Goal: Task Accomplishment & Management: Use online tool/utility

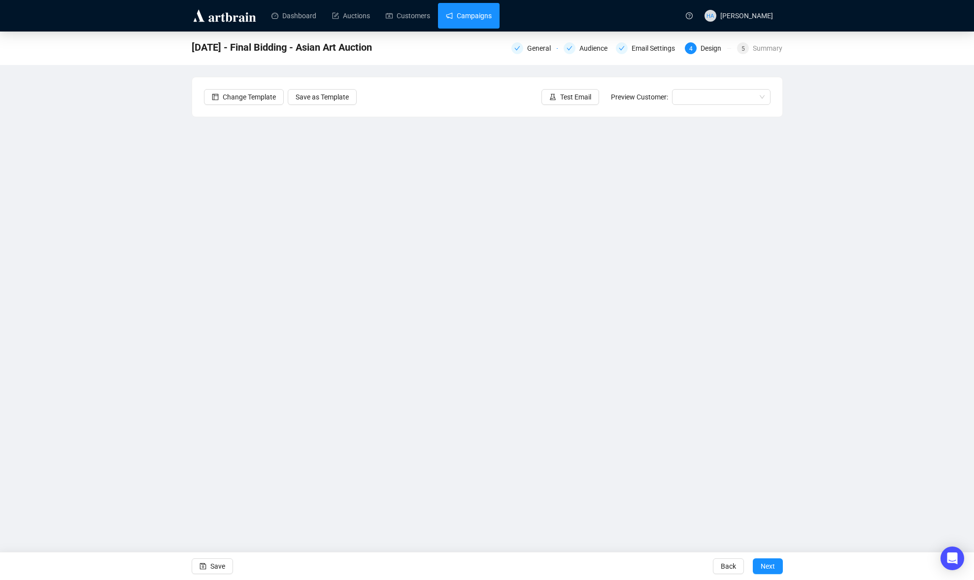
click at [472, 15] on link "Campaigns" at bounding box center [469, 16] width 46 height 26
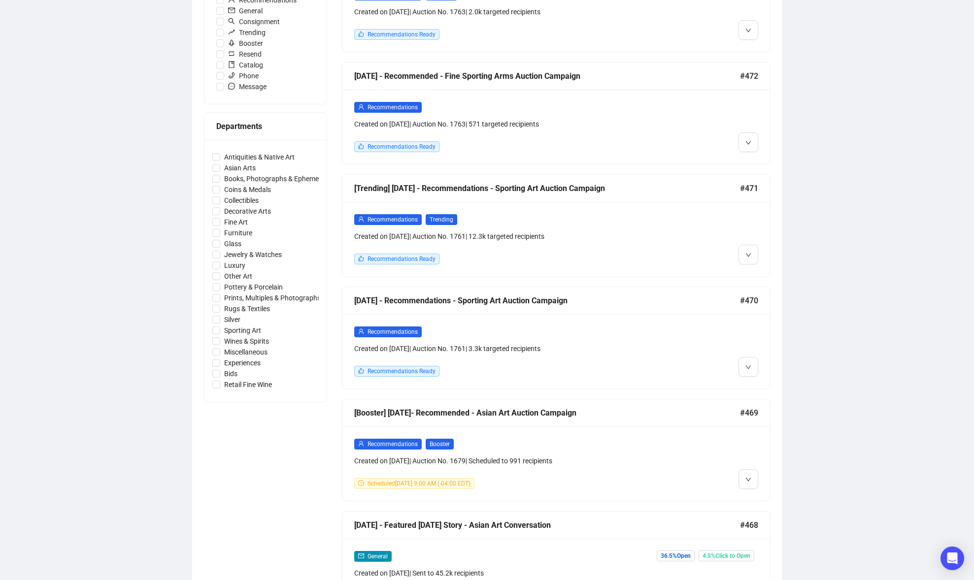
scroll to position [348, 0]
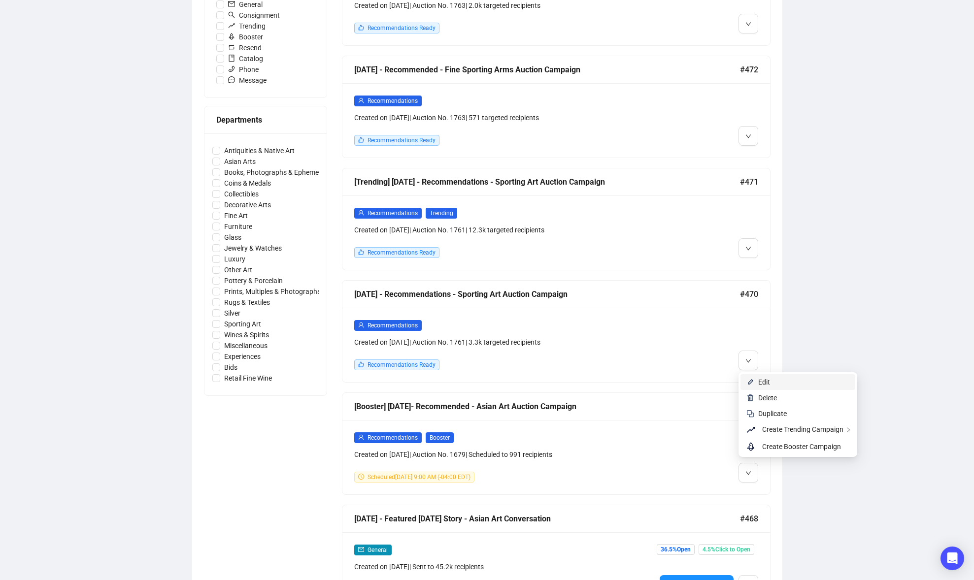
click at [759, 381] on span "Edit" at bounding box center [764, 382] width 12 height 8
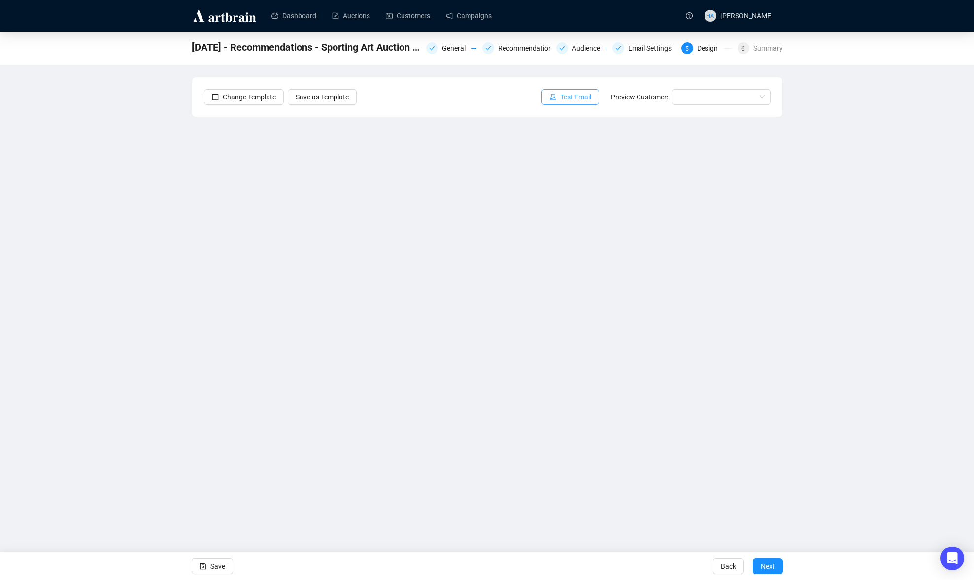
click at [568, 98] on span "Test Email" at bounding box center [575, 97] width 31 height 11
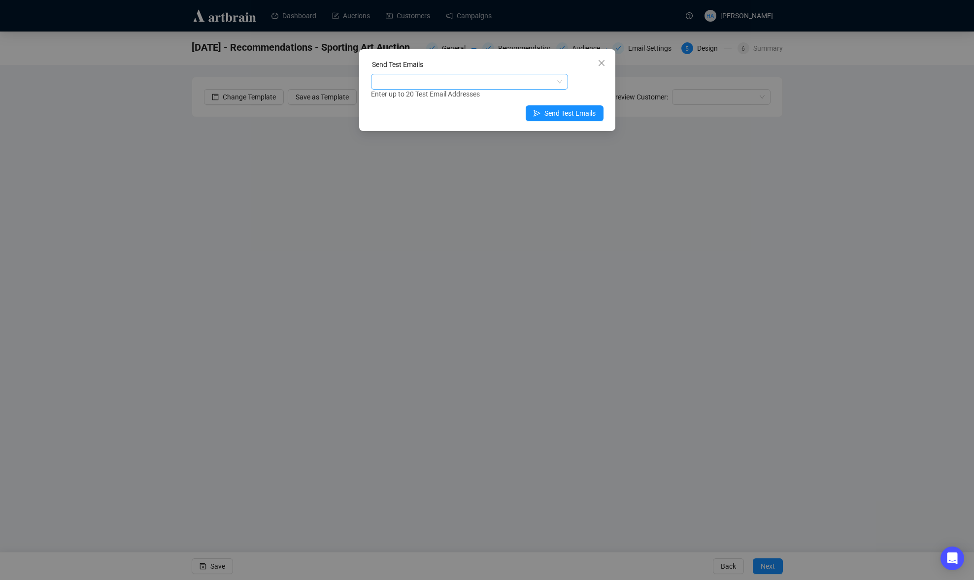
click at [466, 83] on div at bounding box center [464, 82] width 183 height 14
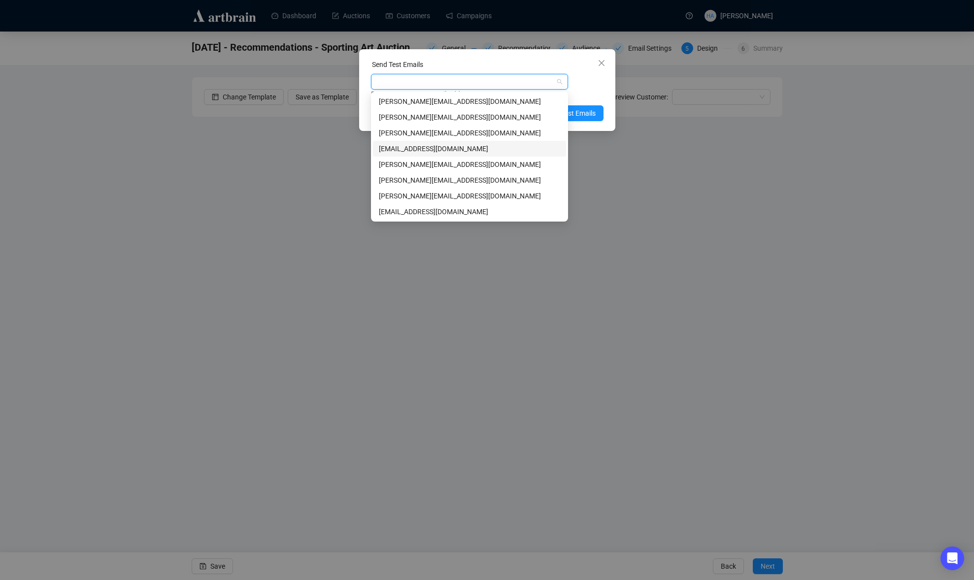
click at [386, 148] on div "[EMAIL_ADDRESS][DOMAIN_NAME]" at bounding box center [469, 148] width 181 height 11
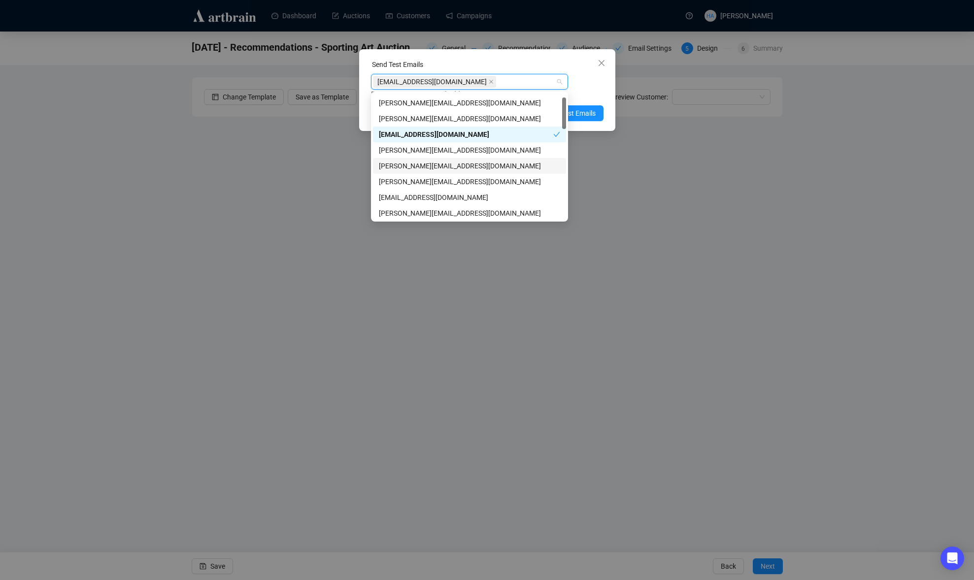
scroll to position [19, 0]
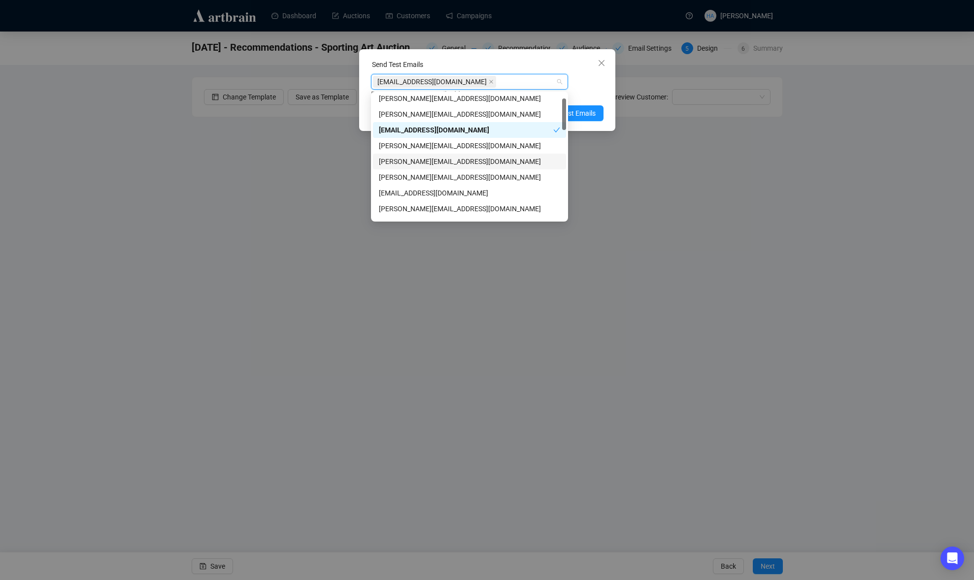
click at [391, 162] on div "[PERSON_NAME][EMAIL_ADDRESS][DOMAIN_NAME]" at bounding box center [469, 161] width 181 height 11
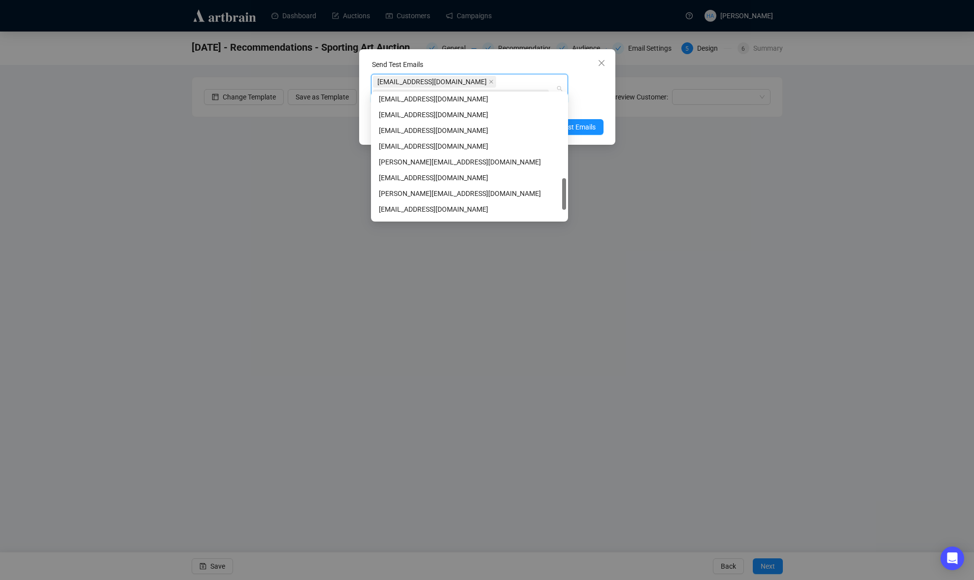
scroll to position [339, 0]
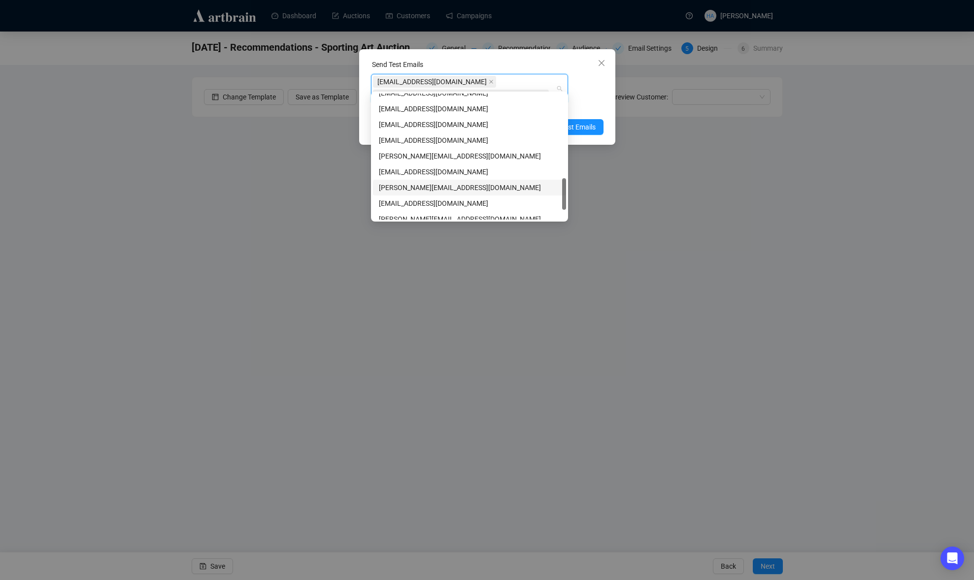
click at [398, 185] on div "[PERSON_NAME][EMAIL_ADDRESS][DOMAIN_NAME]" at bounding box center [469, 187] width 181 height 11
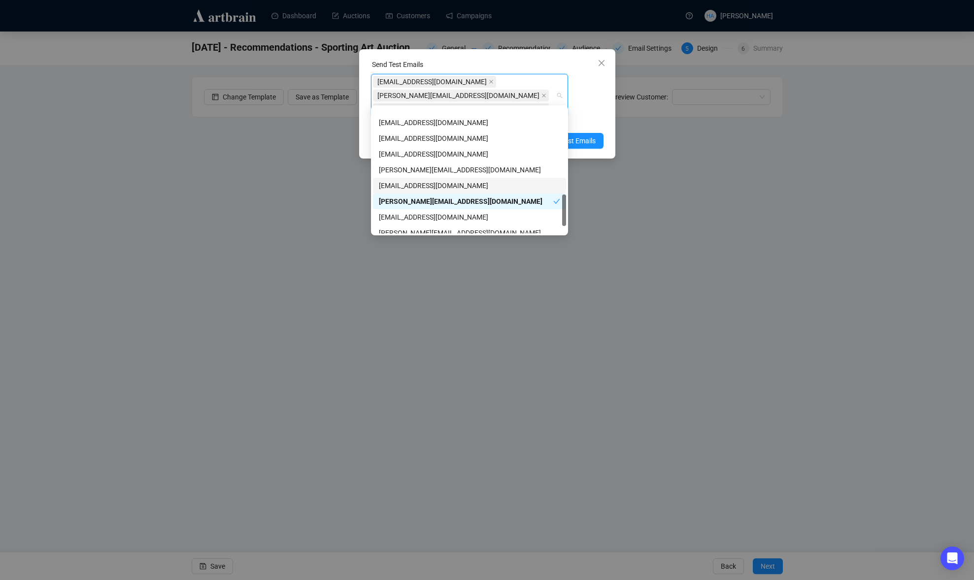
scroll to position [378, 0]
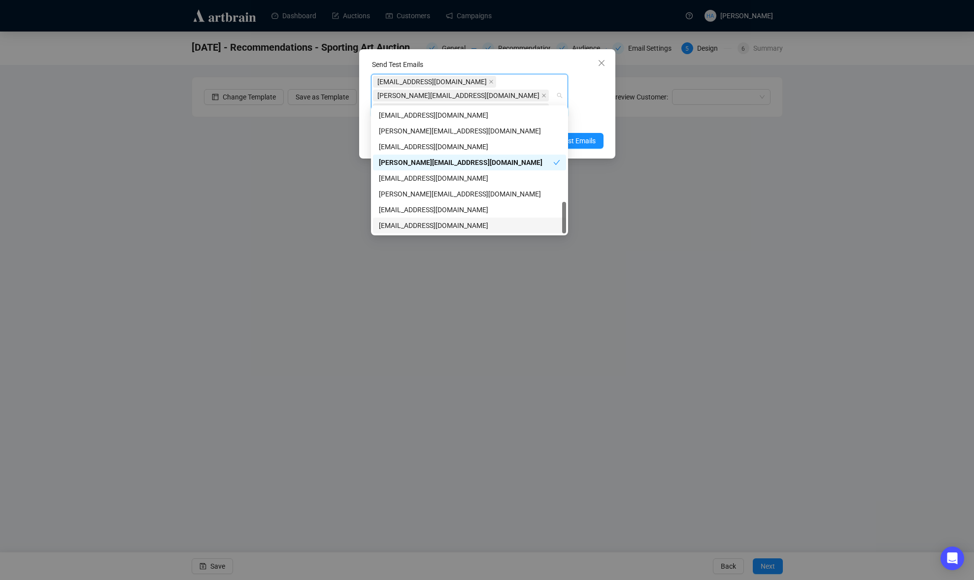
click at [400, 222] on div "[EMAIL_ADDRESS][DOMAIN_NAME]" at bounding box center [469, 225] width 181 height 11
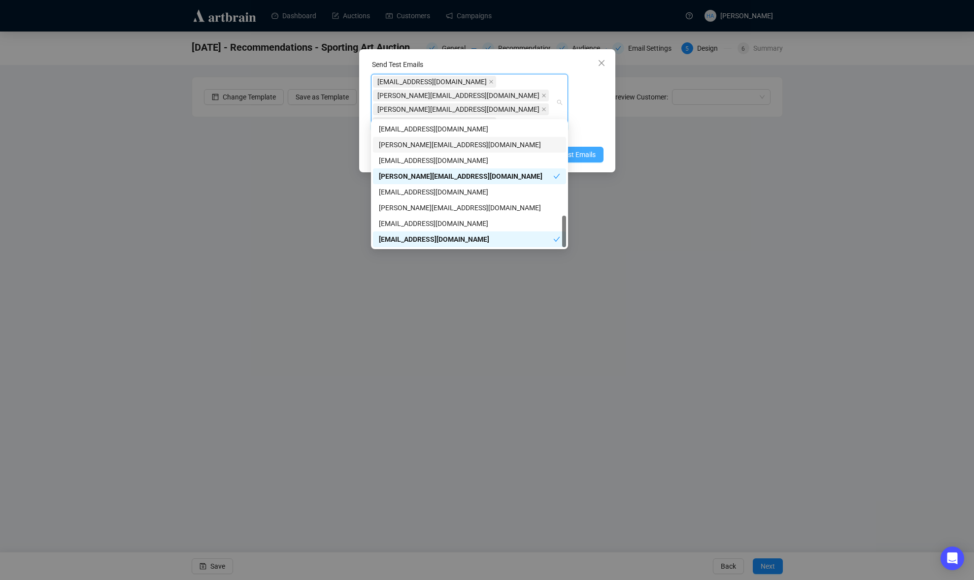
click at [580, 149] on span "Send Test Emails" at bounding box center [569, 154] width 51 height 11
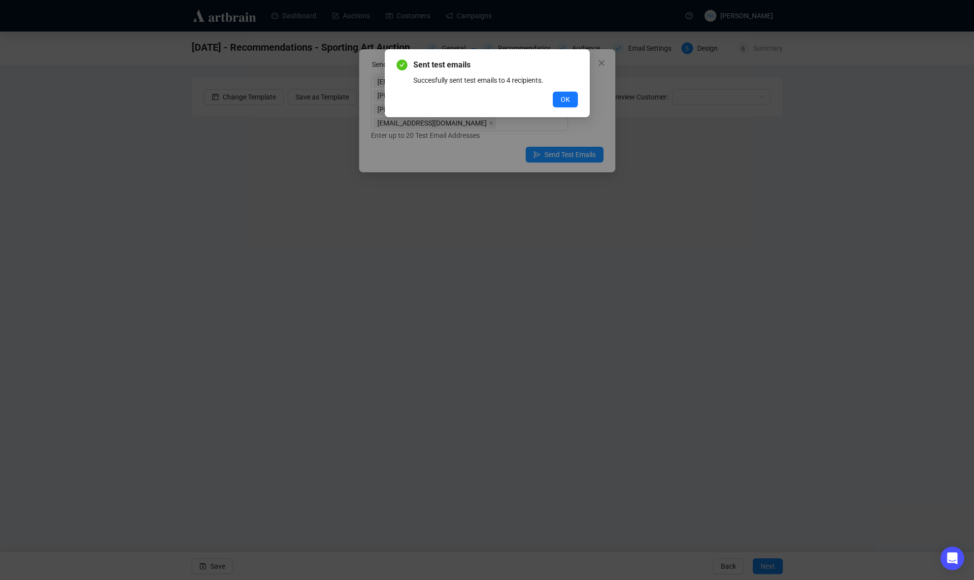
click at [568, 94] on span "OK" at bounding box center [565, 99] width 9 height 11
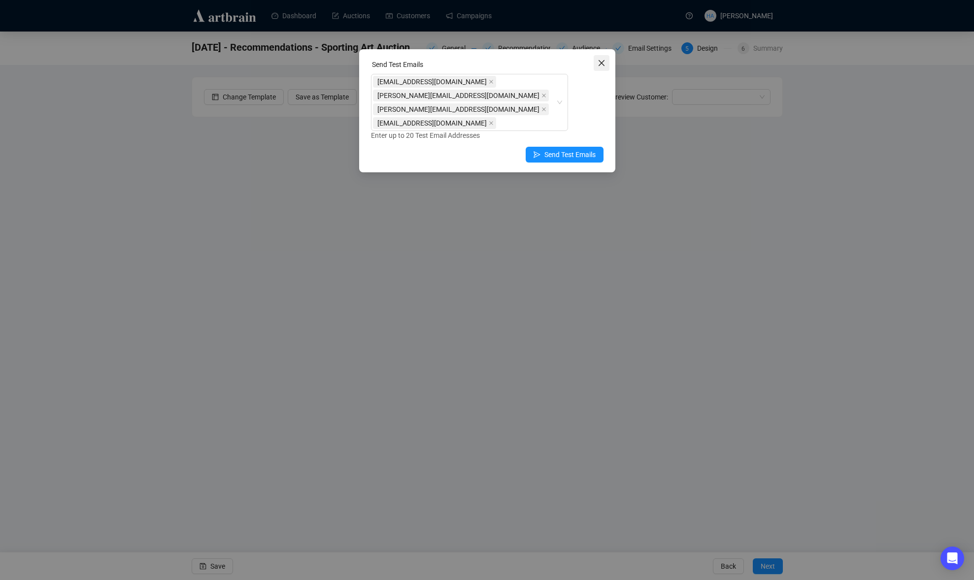
click at [598, 62] on icon "close" at bounding box center [602, 63] width 8 height 8
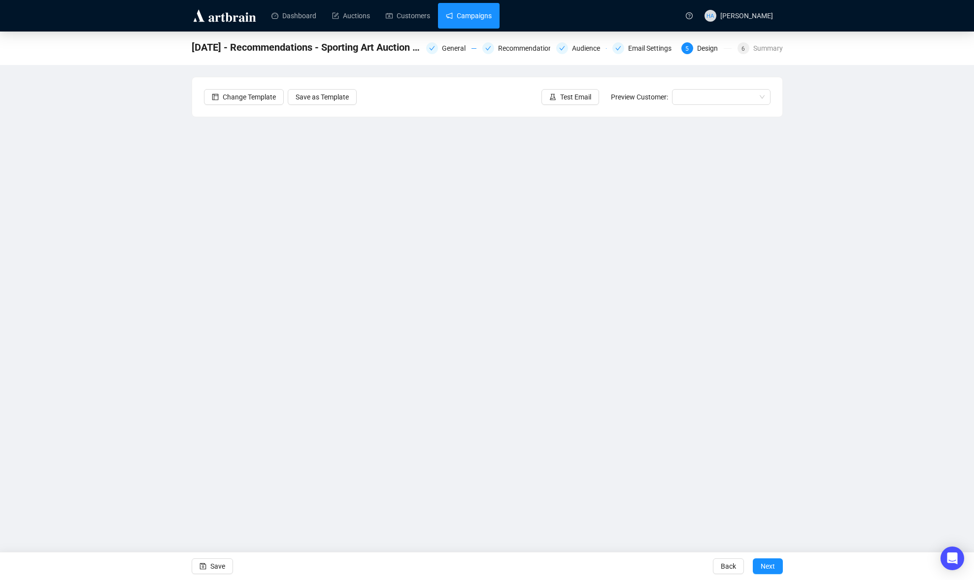
drag, startPoint x: 469, startPoint y: 19, endPoint x: 471, endPoint y: 26, distance: 7.1
click at [469, 19] on link "Campaigns" at bounding box center [469, 16] width 46 height 26
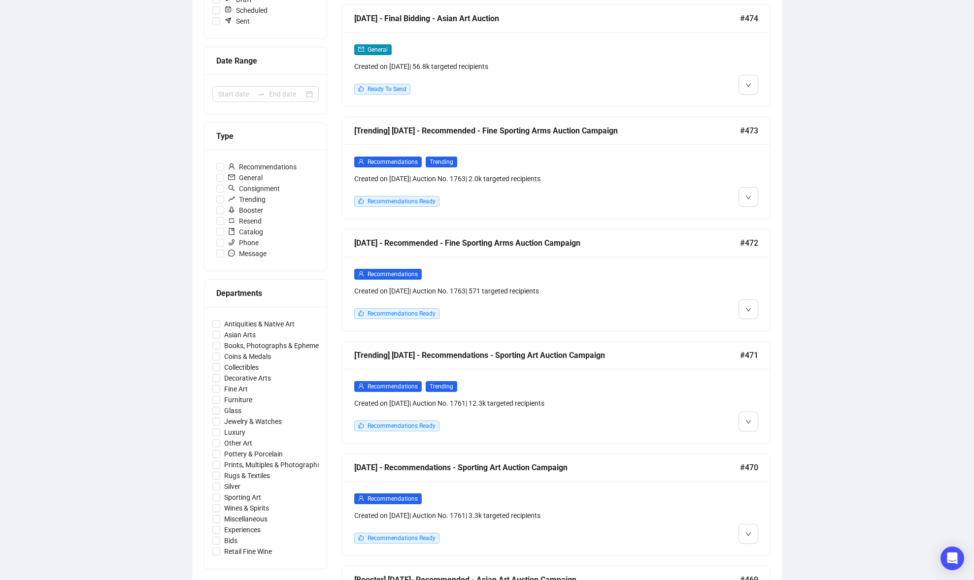
scroll to position [175, 0]
click at [758, 439] on span "Edit" at bounding box center [764, 443] width 12 height 8
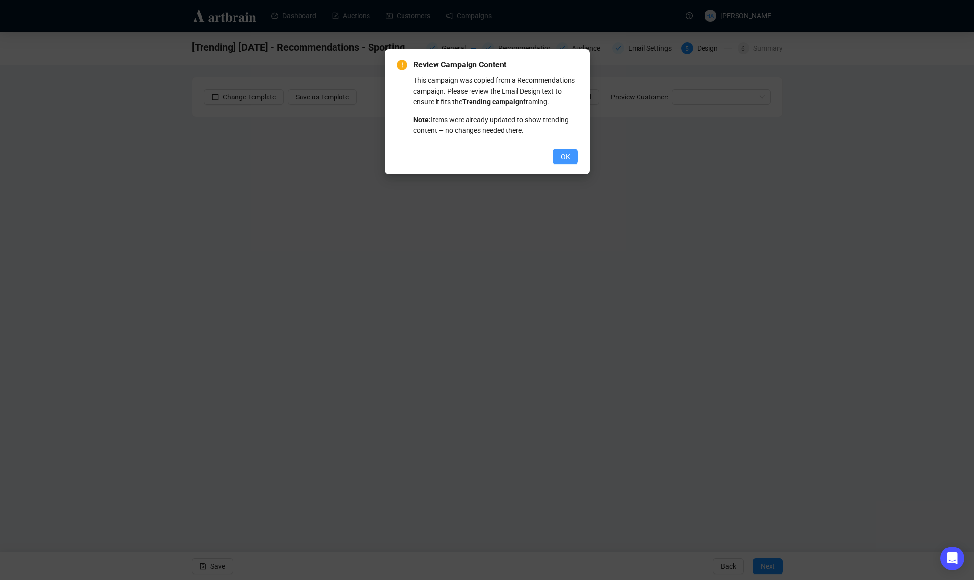
click at [562, 162] on span "OK" at bounding box center [565, 156] width 9 height 11
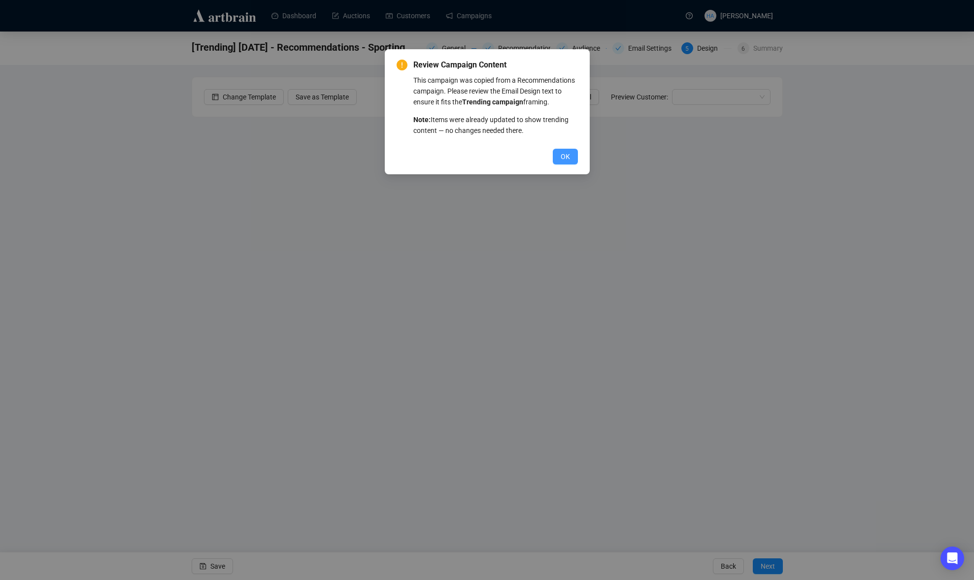
click at [561, 162] on span "OK" at bounding box center [565, 156] width 9 height 11
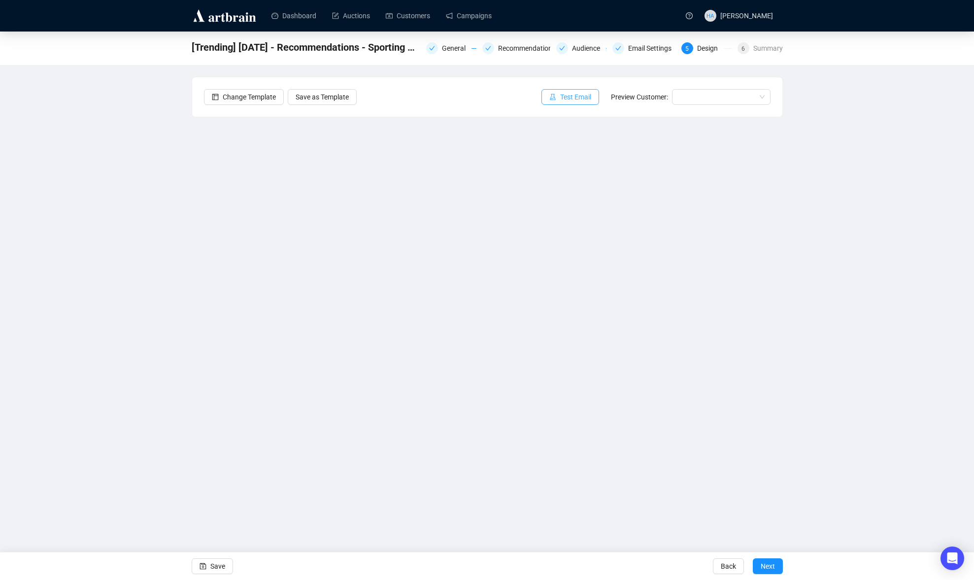
click at [570, 97] on span "Test Email" at bounding box center [575, 97] width 31 height 11
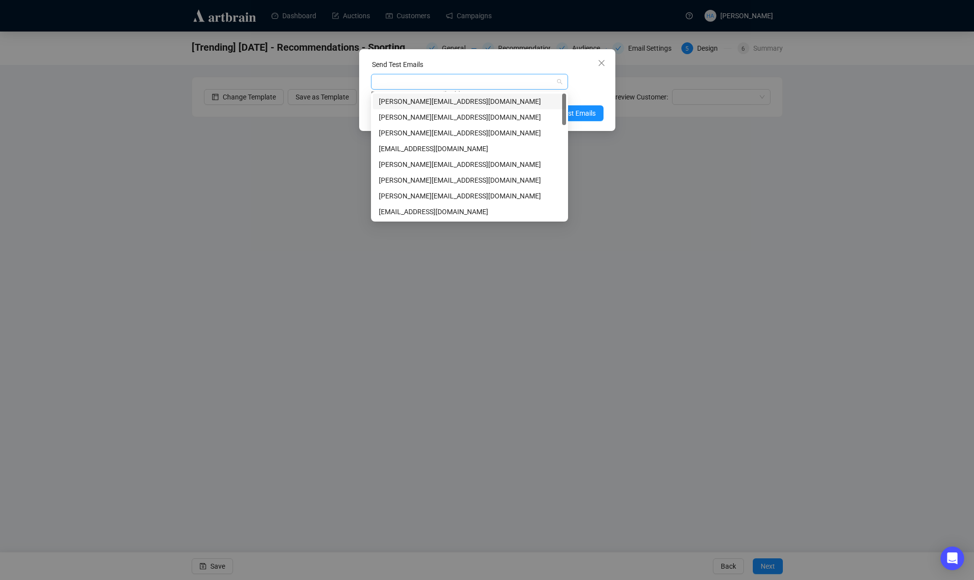
click at [465, 79] on div at bounding box center [464, 82] width 183 height 14
click at [399, 147] on div "[EMAIL_ADDRESS][DOMAIN_NAME]" at bounding box center [469, 148] width 181 height 11
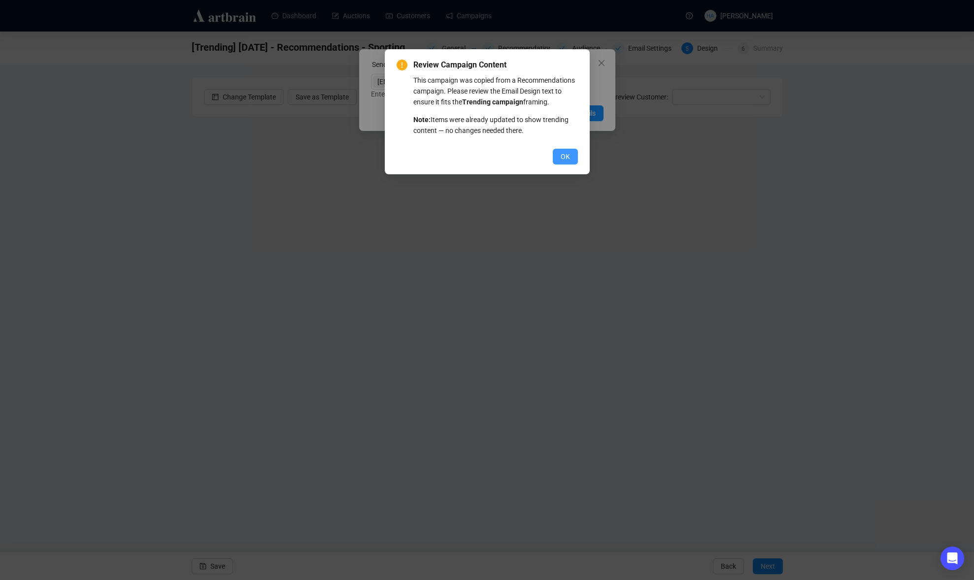
click at [569, 162] on span "OK" at bounding box center [565, 156] width 9 height 11
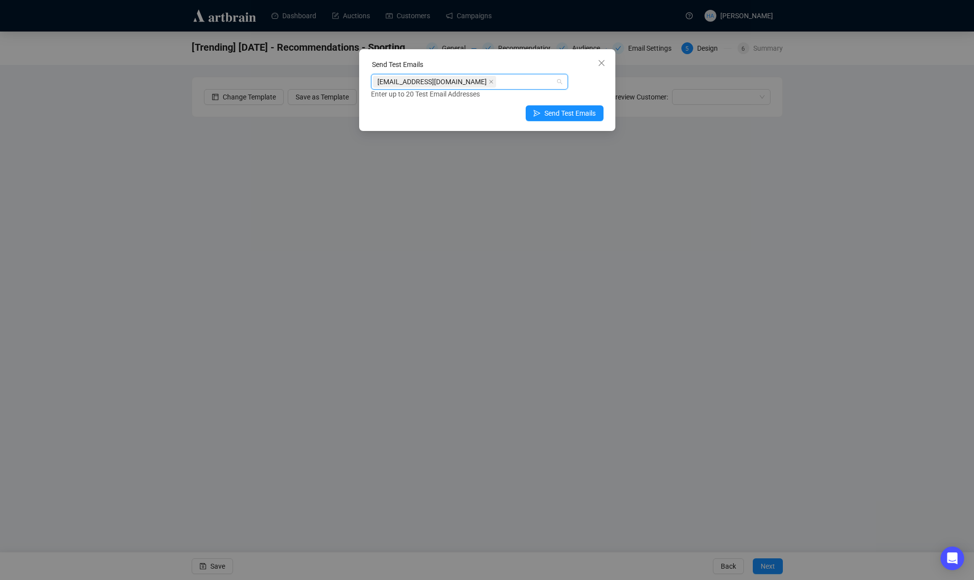
click at [464, 83] on div "[EMAIL_ADDRESS][DOMAIN_NAME]" at bounding box center [464, 82] width 183 height 14
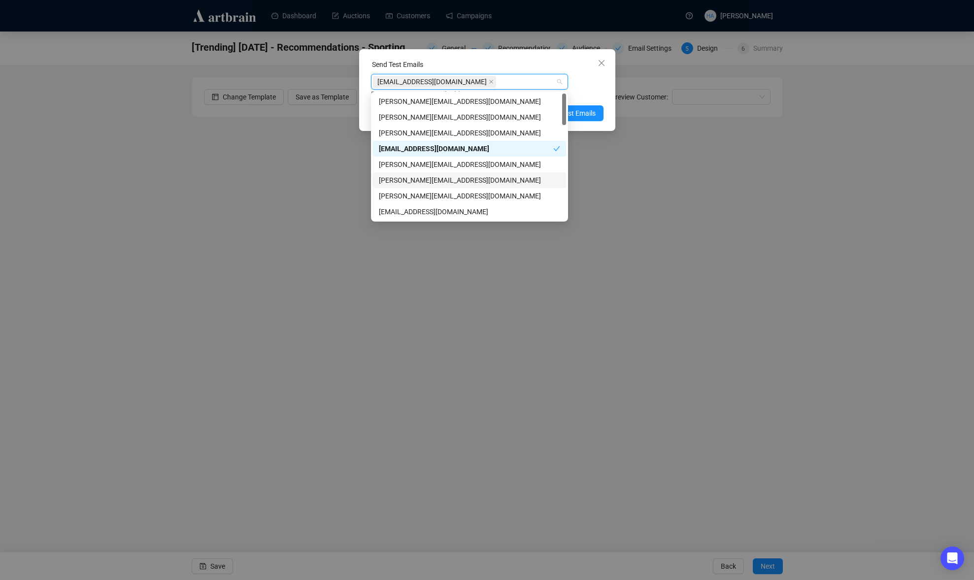
click at [403, 177] on div "[PERSON_NAME][EMAIL_ADDRESS][DOMAIN_NAME]" at bounding box center [469, 180] width 181 height 11
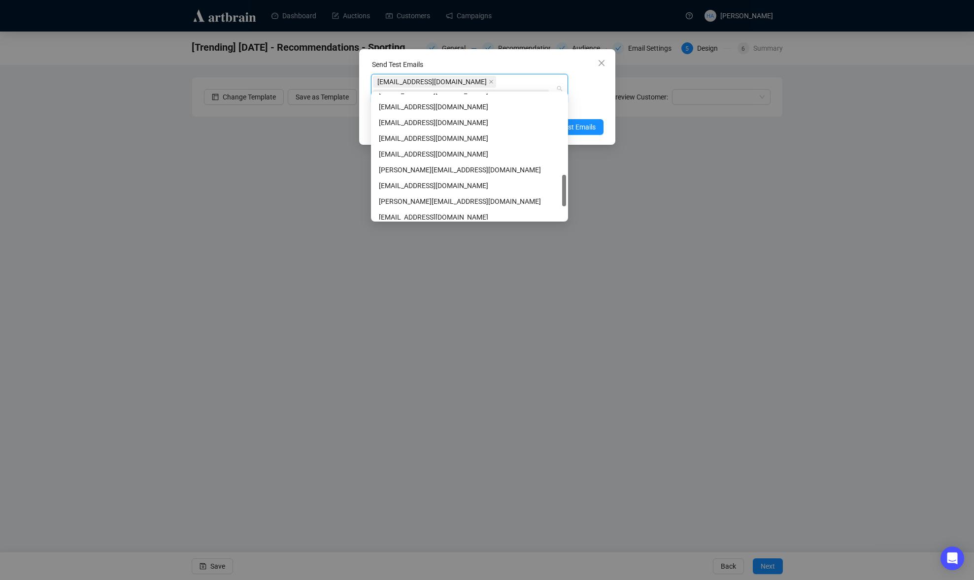
scroll to position [335, 0]
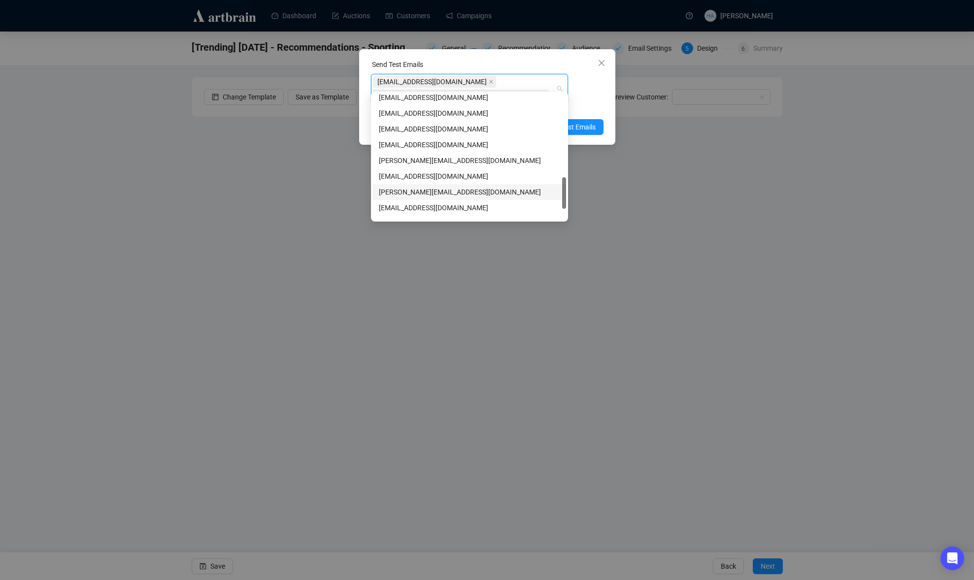
click at [396, 189] on div "[PERSON_NAME][EMAIL_ADDRESS][DOMAIN_NAME]" at bounding box center [469, 192] width 181 height 11
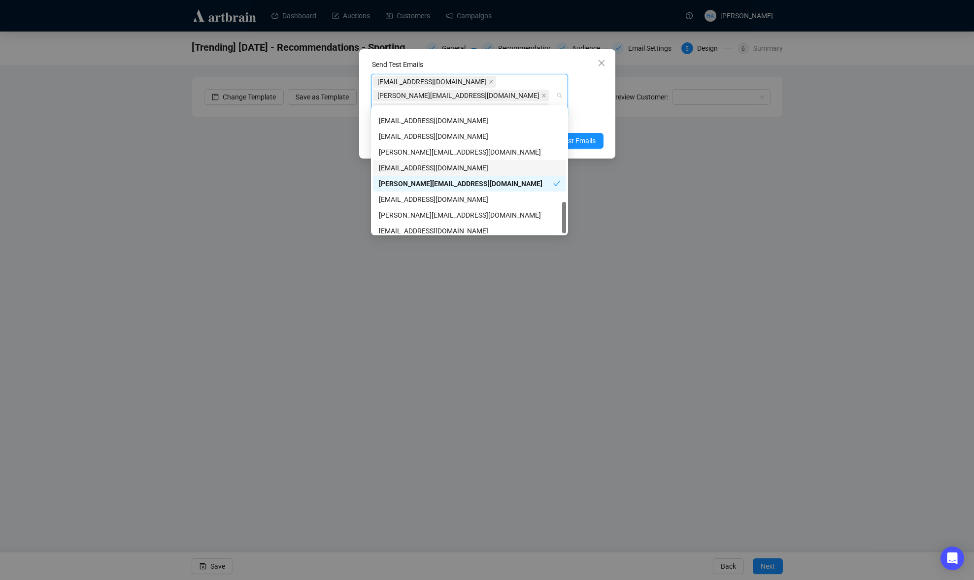
scroll to position [378, 0]
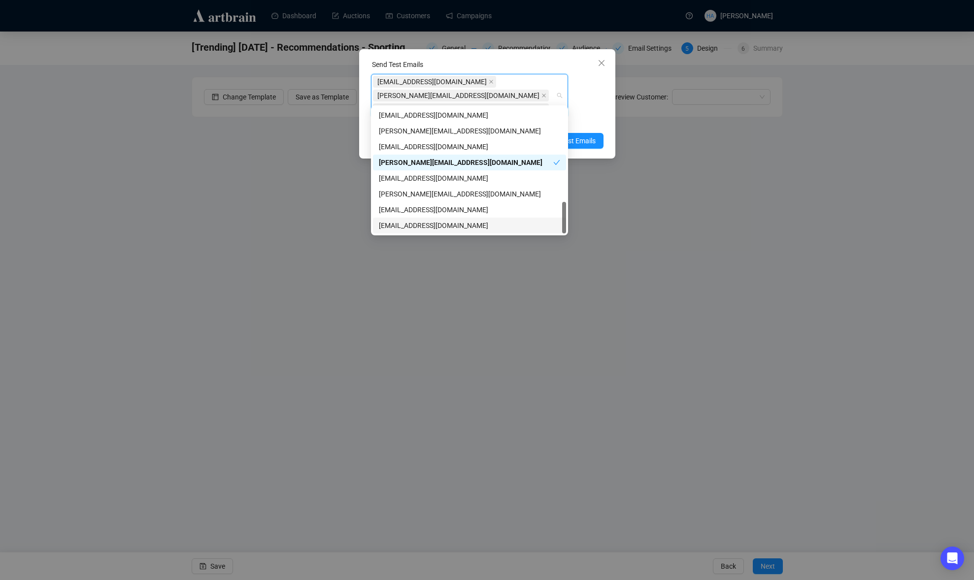
click at [405, 222] on div "[EMAIL_ADDRESS][DOMAIN_NAME]" at bounding box center [469, 225] width 181 height 11
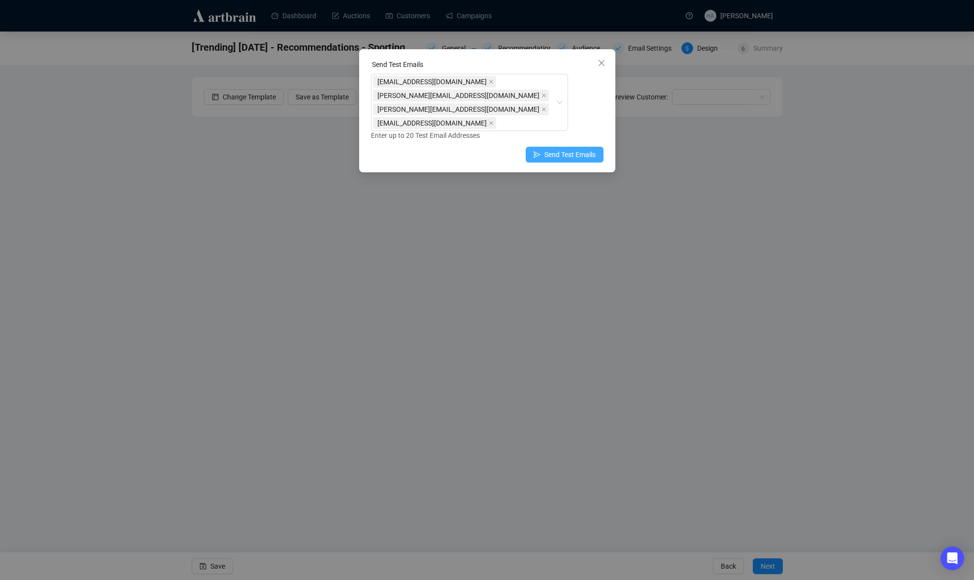
click at [595, 149] on span "Send Test Emails" at bounding box center [569, 154] width 51 height 11
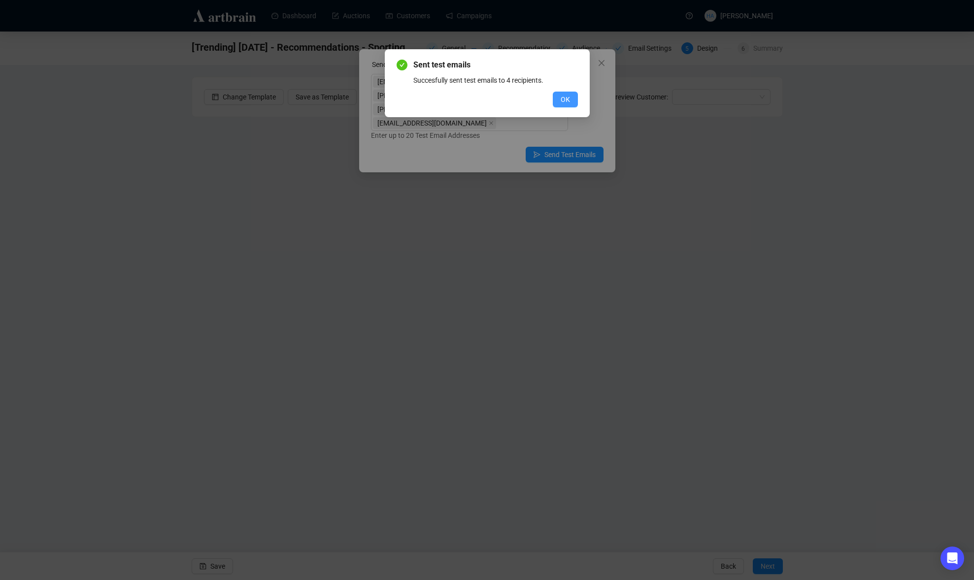
click at [569, 100] on span "OK" at bounding box center [565, 99] width 9 height 11
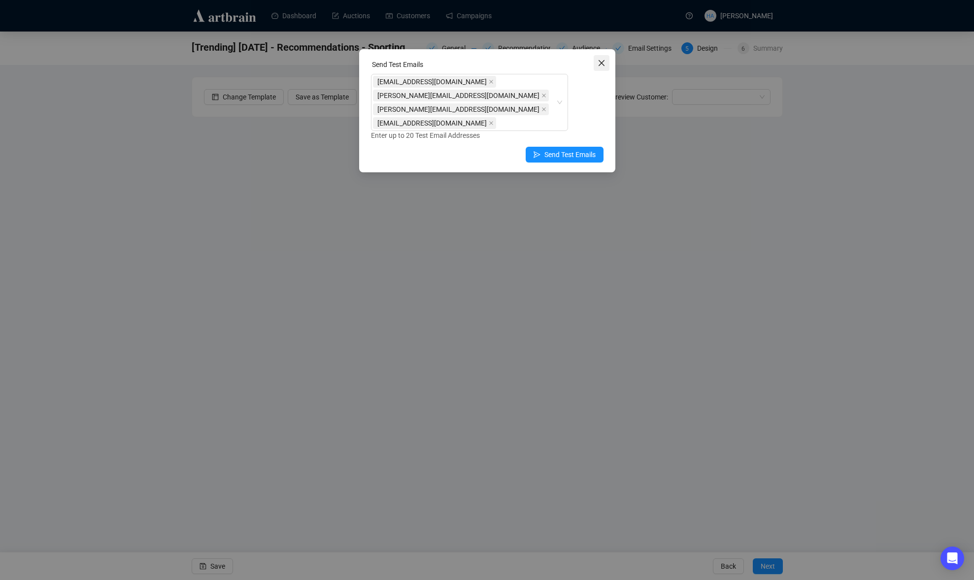
click at [598, 61] on icon "close" at bounding box center [602, 63] width 8 height 8
